Goal: Unclear: Unclear

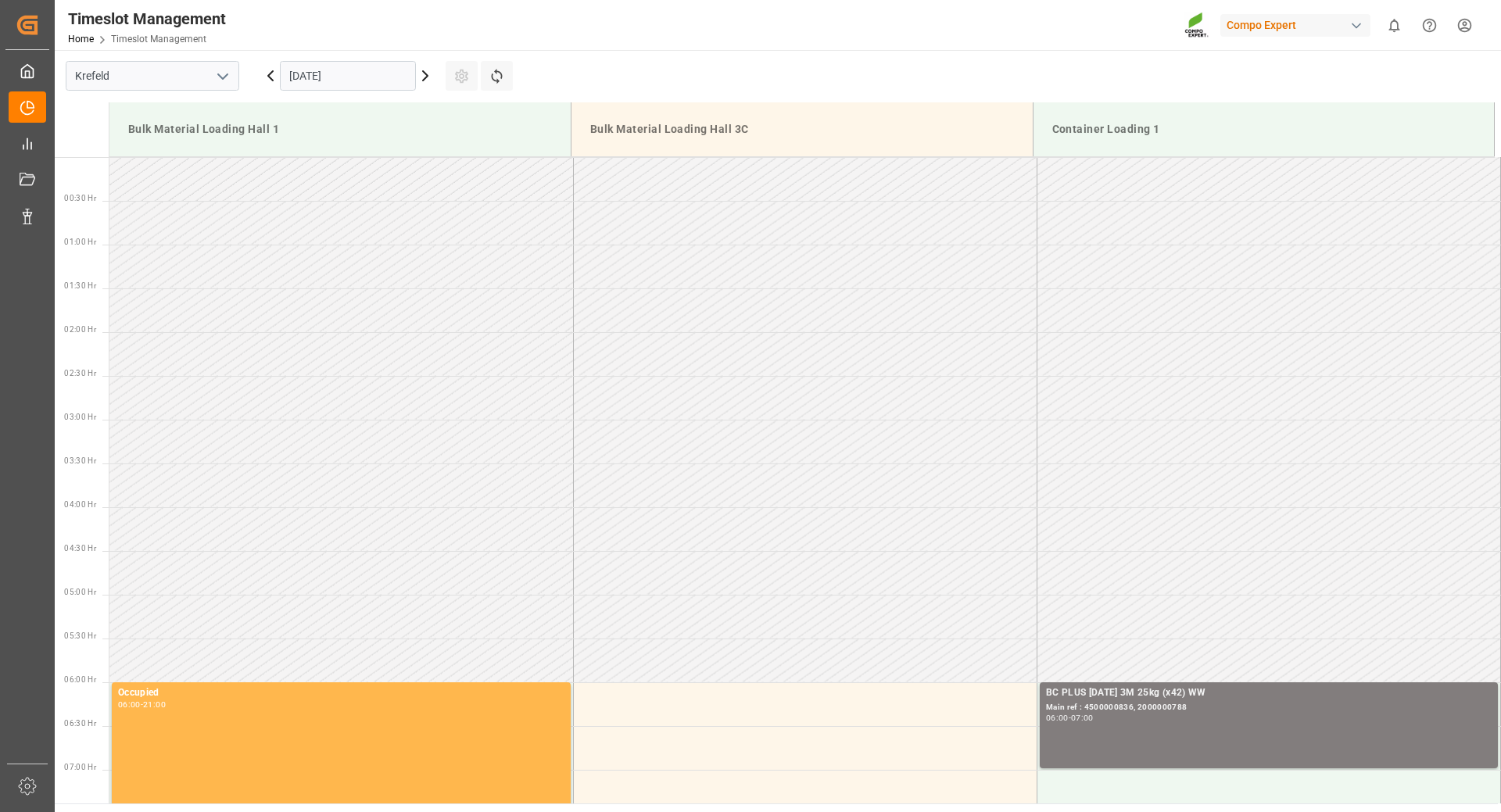
scroll to position [112, 0]
